Goal: Navigation & Orientation: Find specific page/section

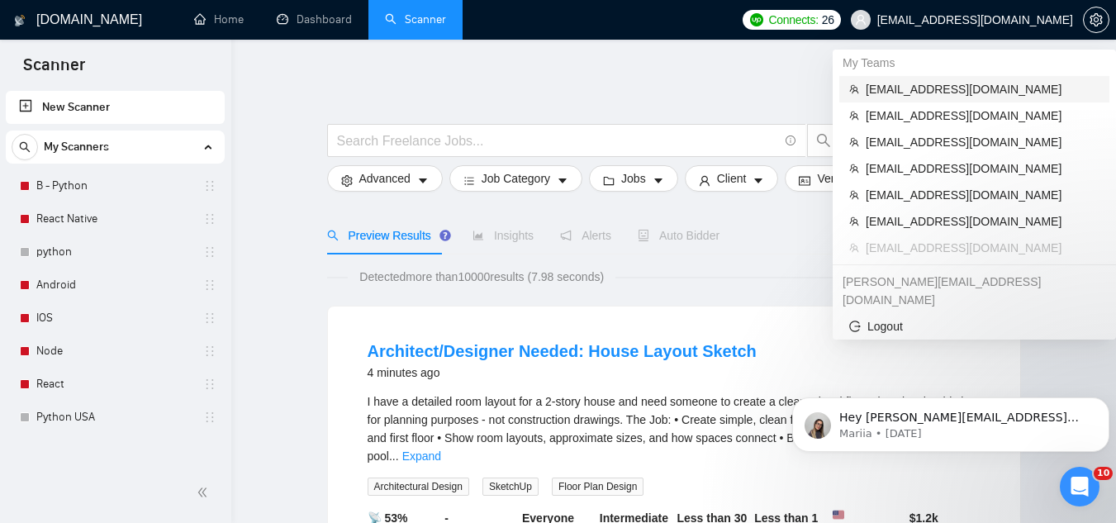
click at [923, 87] on span "[EMAIL_ADDRESS][DOMAIN_NAME]" at bounding box center [983, 89] width 234 height 18
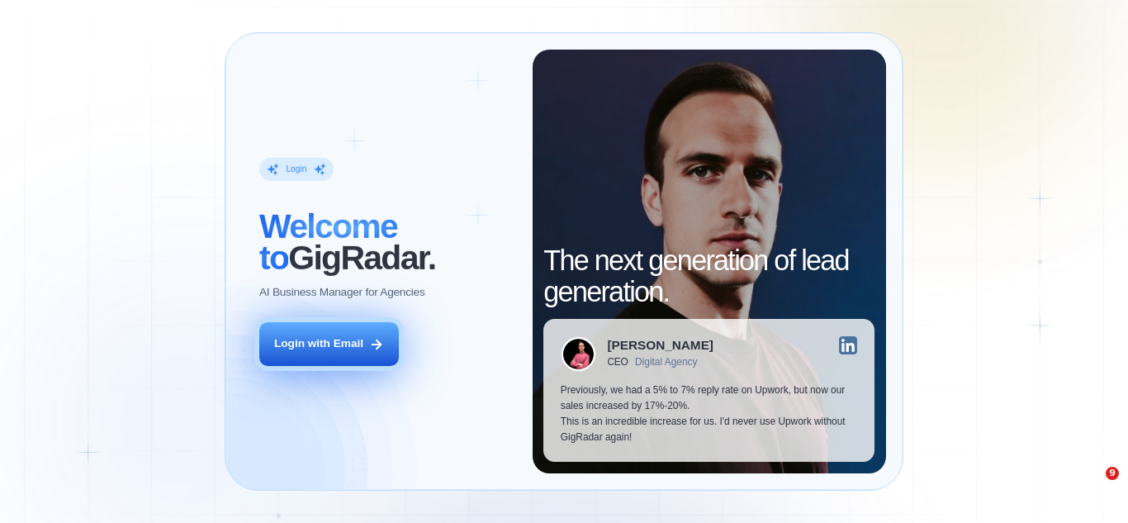
click at [346, 349] on div "Login with Email" at bounding box center [318, 344] width 89 height 16
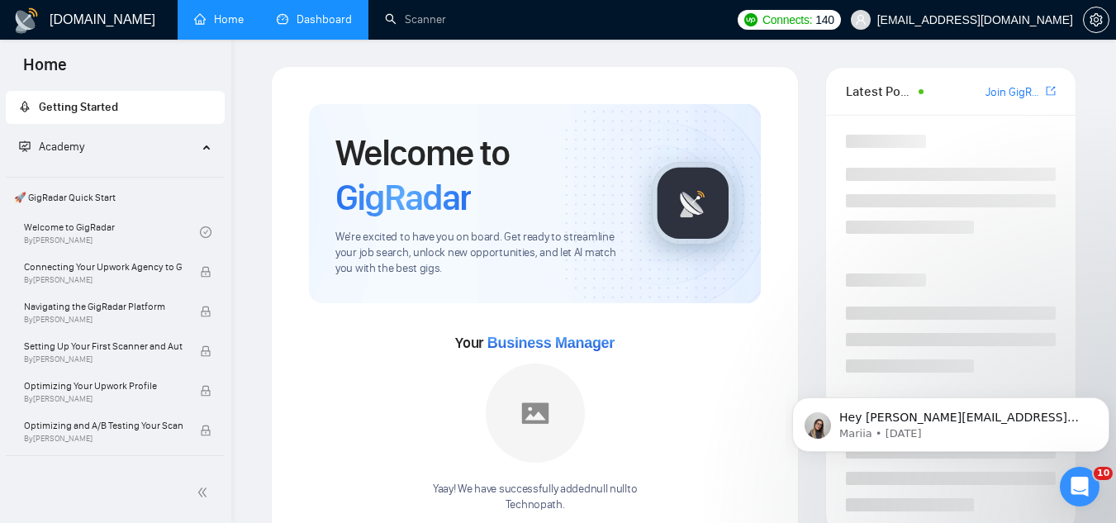
click at [318, 12] on link "Dashboard" at bounding box center [314, 19] width 75 height 14
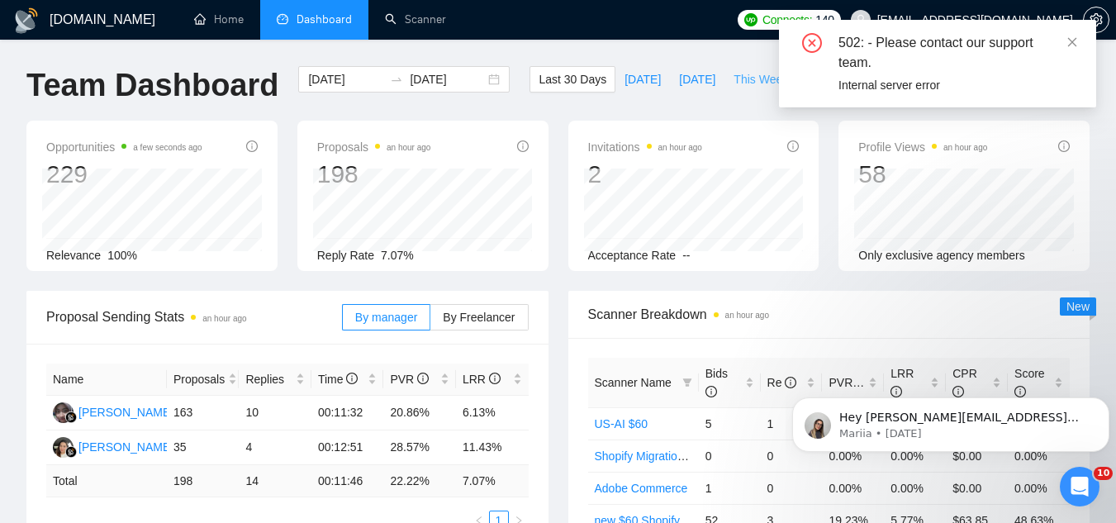
click at [754, 81] on span "This Week" at bounding box center [760, 79] width 55 height 18
type input "[DATE]"
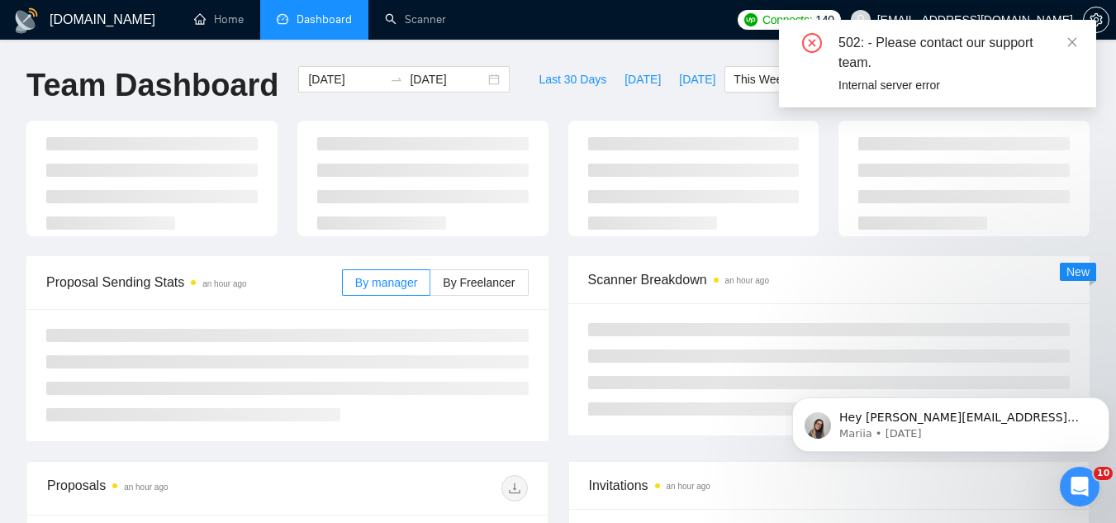
click at [1079, 40] on div "502: - Please contact our support team. Internal server error" at bounding box center [937, 64] width 317 height 88
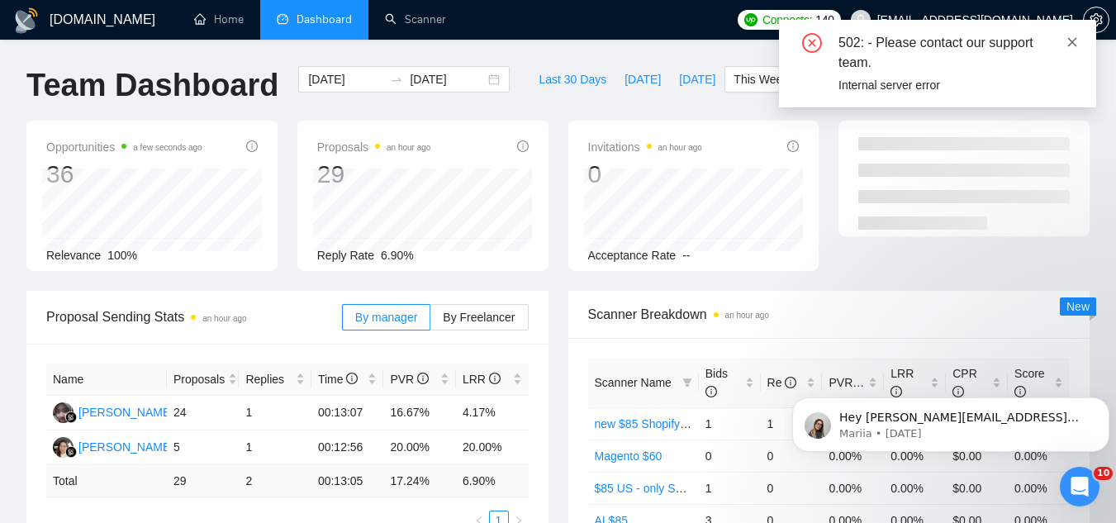
click at [1073, 42] on icon "close" at bounding box center [1072, 41] width 9 height 9
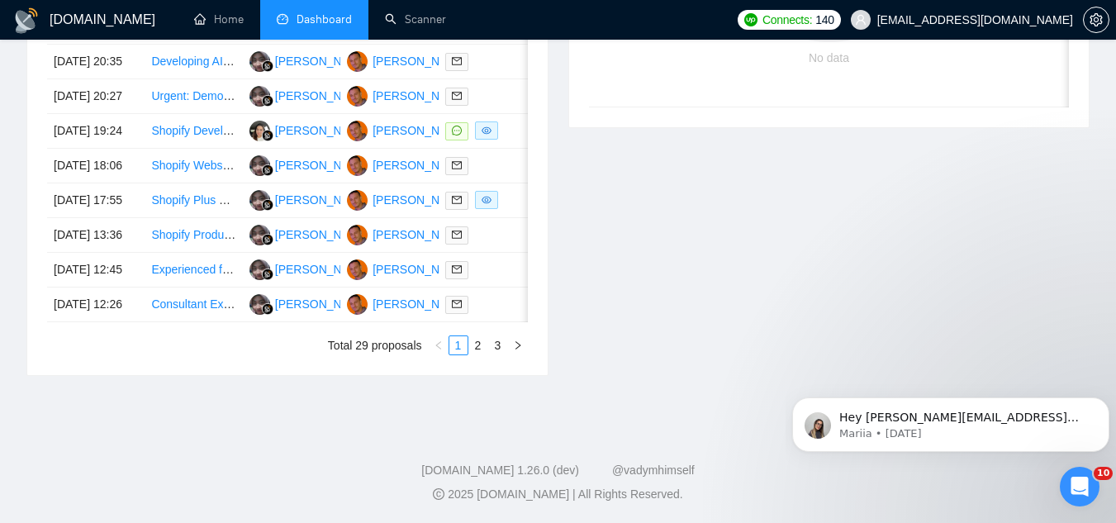
scroll to position [908, 0]
click at [480, 354] on link "2" at bounding box center [478, 345] width 18 height 18
click at [462, 354] on link "1" at bounding box center [458, 345] width 18 height 18
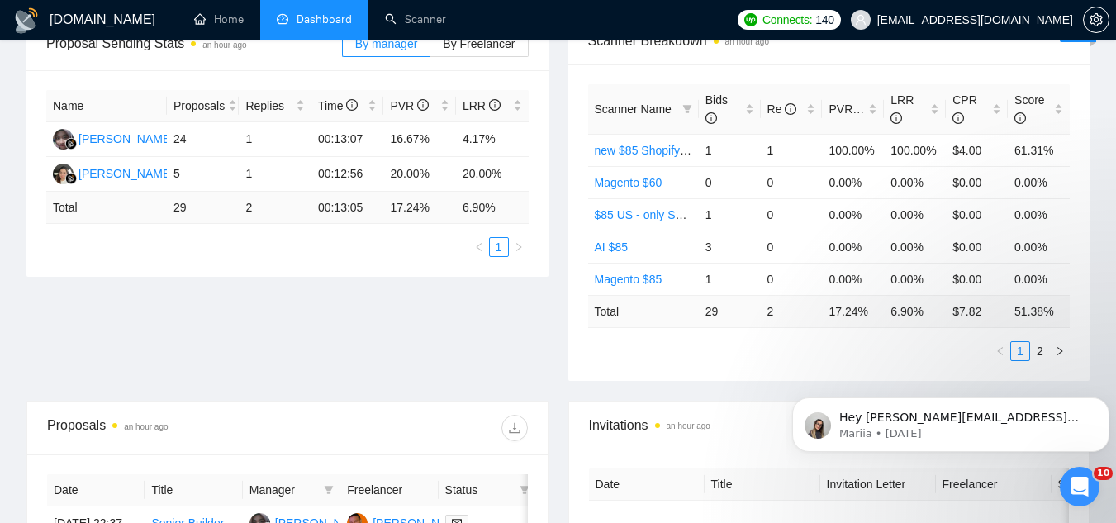
scroll to position [248, 0]
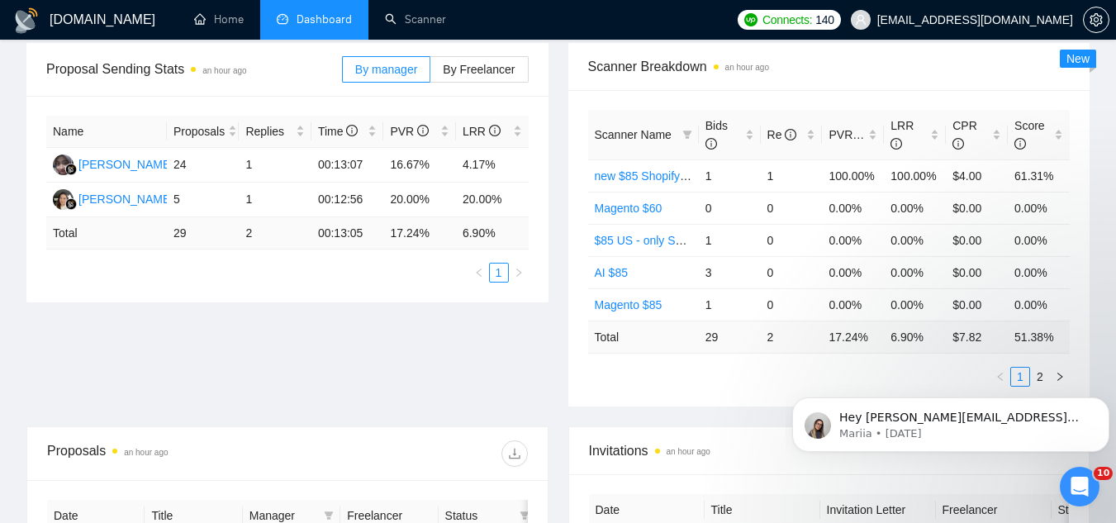
click at [992, 20] on span "[EMAIL_ADDRESS][DOMAIN_NAME]" at bounding box center [975, 20] width 196 height 0
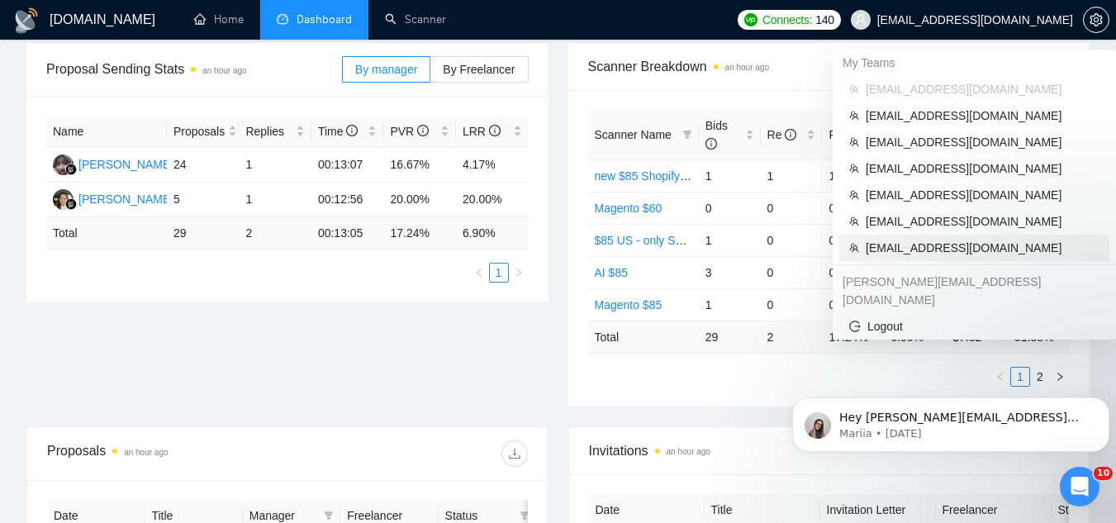
click at [900, 244] on span "[EMAIL_ADDRESS][DOMAIN_NAME]" at bounding box center [983, 248] width 234 height 18
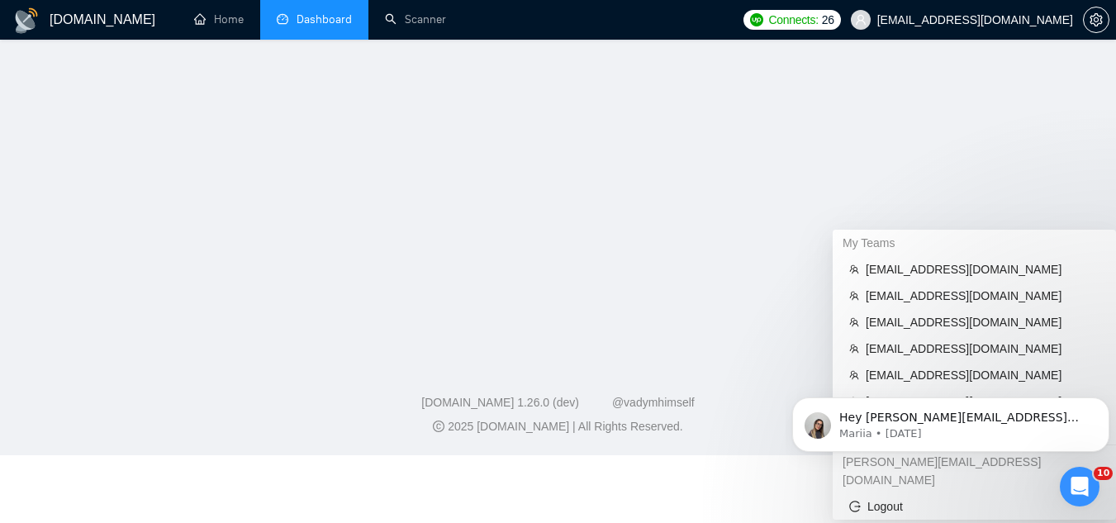
scroll to position [479, 0]
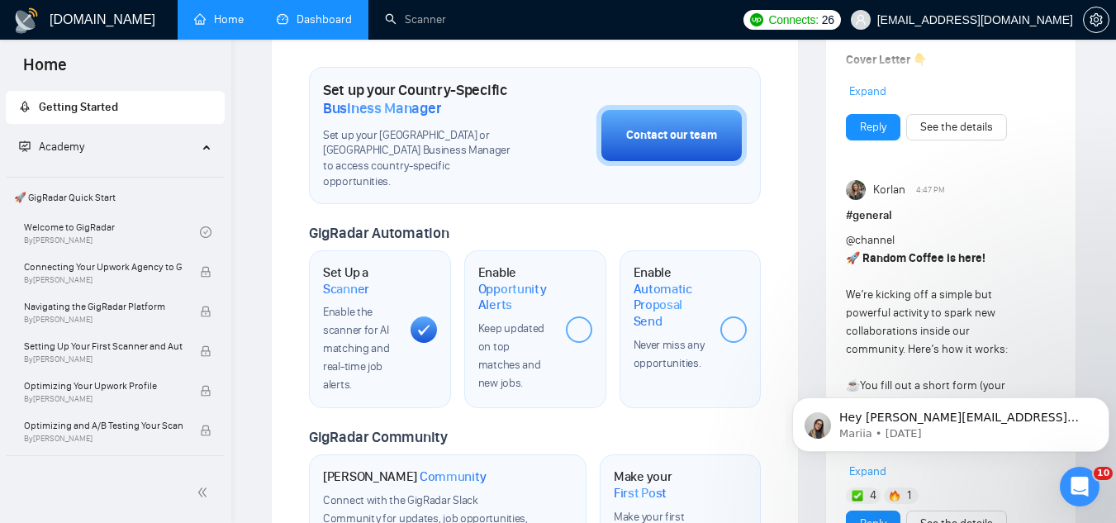
click at [339, 20] on link "Dashboard" at bounding box center [314, 19] width 75 height 14
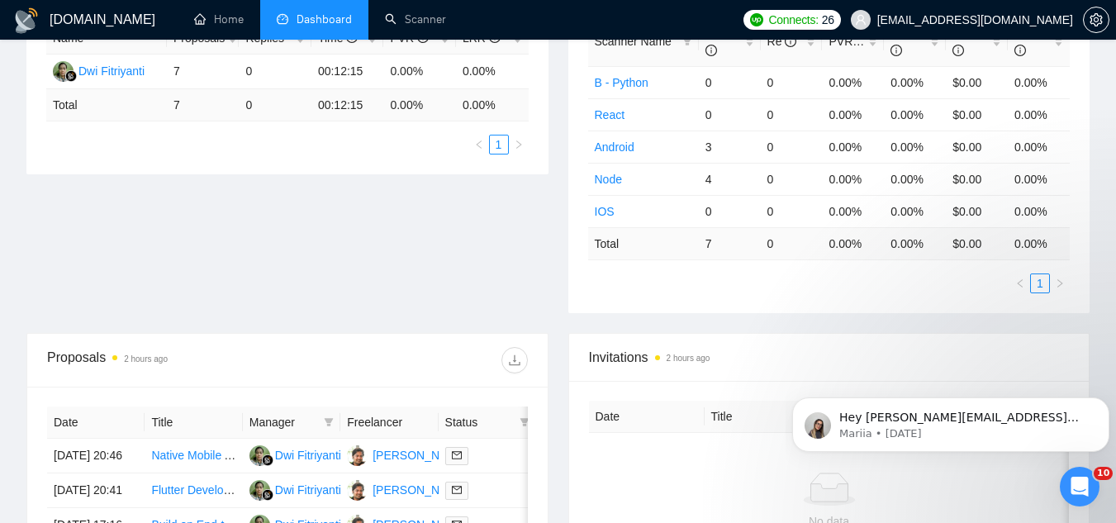
scroll to position [312, 0]
